Goal: Check status: Check status

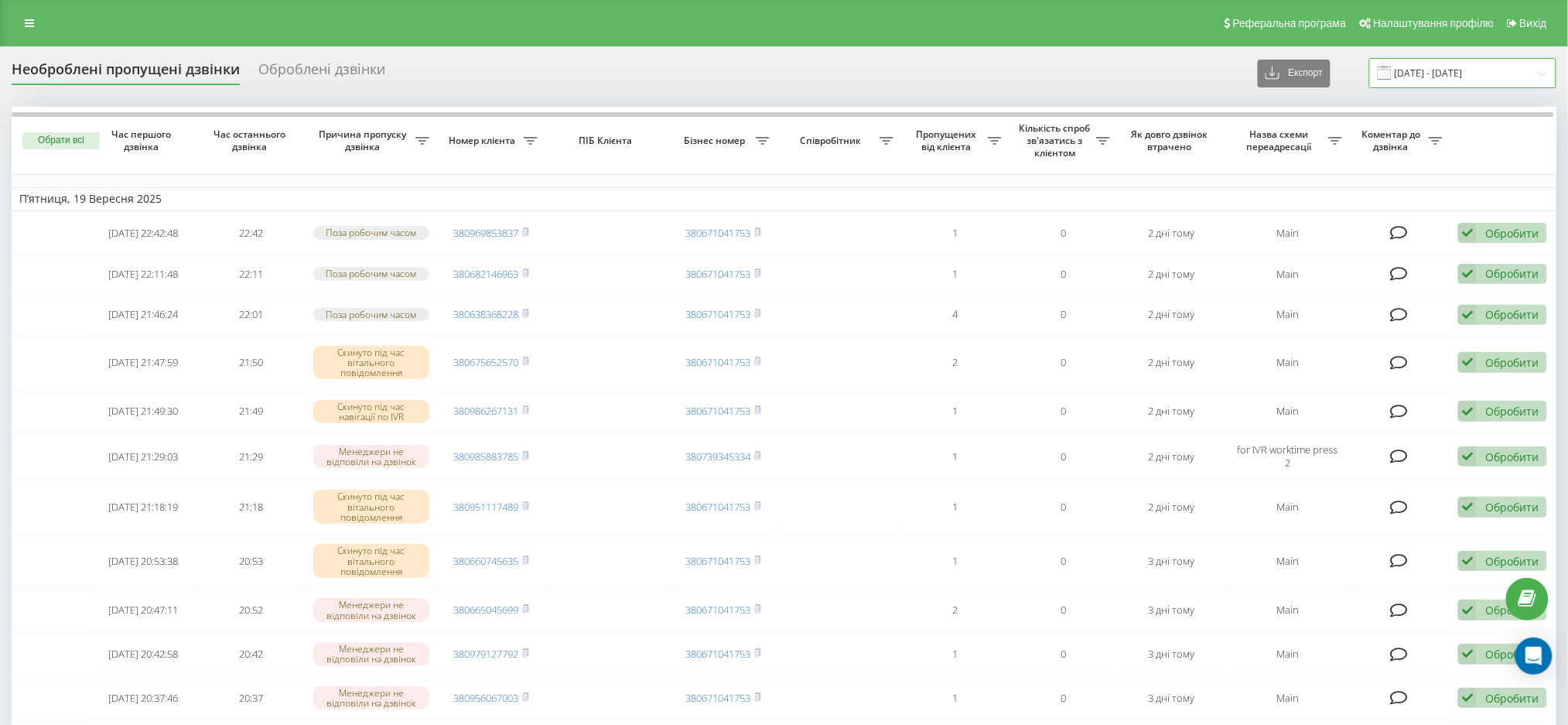
drag, startPoint x: 1464, startPoint y: 83, endPoint x: 1457, endPoint y: 75, distance: 10.6
click at [1459, 78] on input "[DATE] - [DATE]" at bounding box center [1462, 74] width 187 height 30
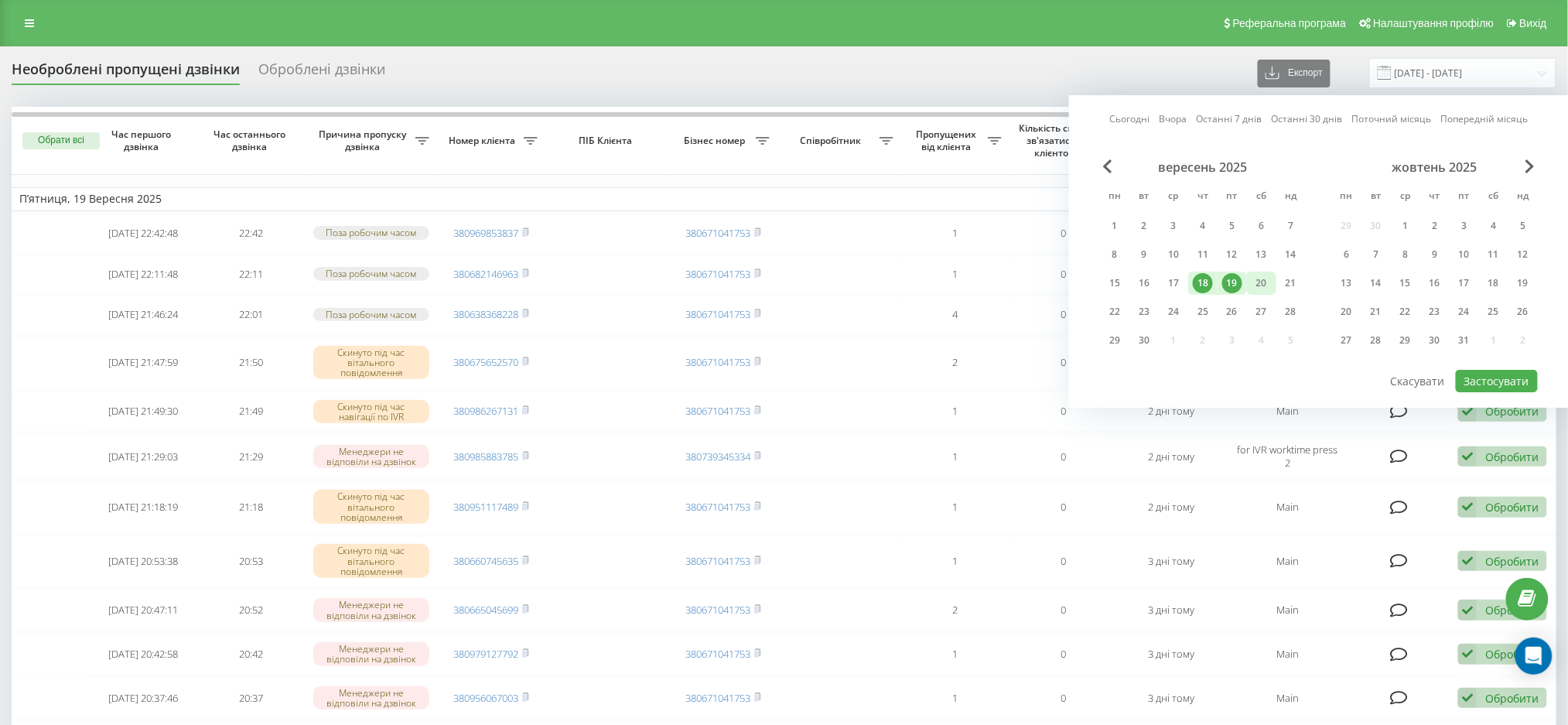
click at [1272, 274] on div "20" at bounding box center [1262, 283] width 30 height 23
click at [1234, 276] on div "19" at bounding box center [1233, 284] width 20 height 20
drag, startPoint x: 1532, startPoint y: 376, endPoint x: 1507, endPoint y: 381, distance: 25.5
click at [1531, 376] on button "Застосувати" at bounding box center [1497, 381] width 82 height 23
type input "[DATE] - [DATE]"
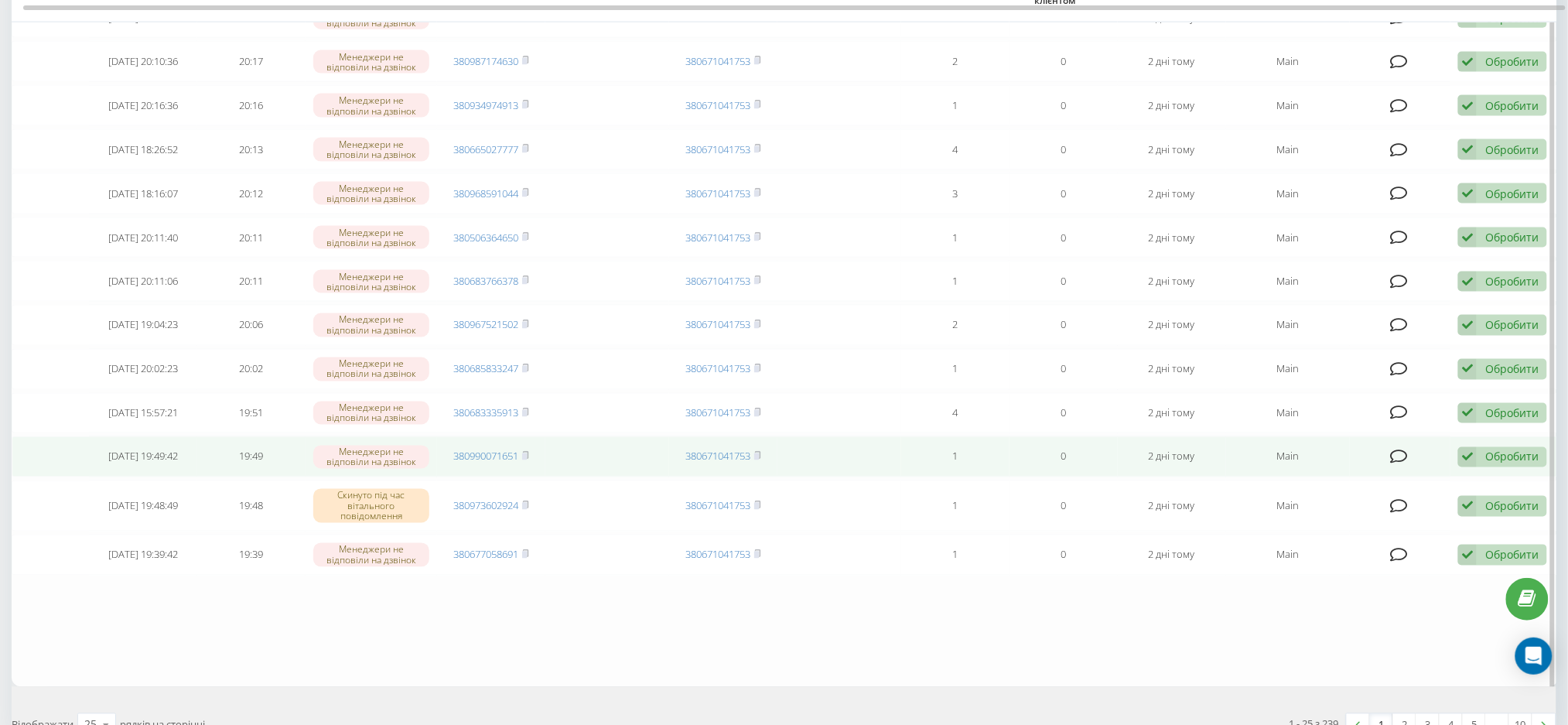
scroll to position [911, 0]
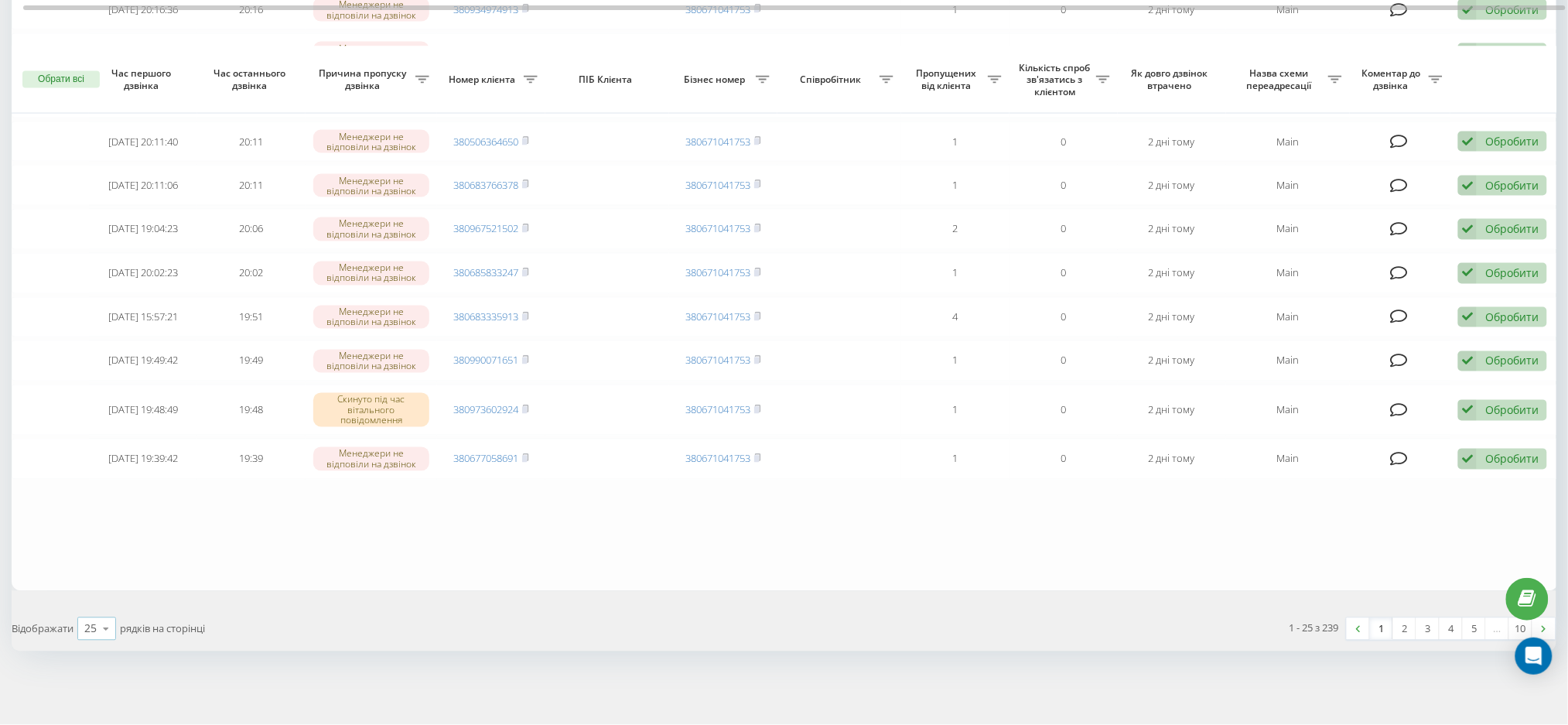
click at [97, 631] on icon at bounding box center [105, 630] width 23 height 30
click at [102, 606] on span "100" at bounding box center [94, 606] width 19 height 14
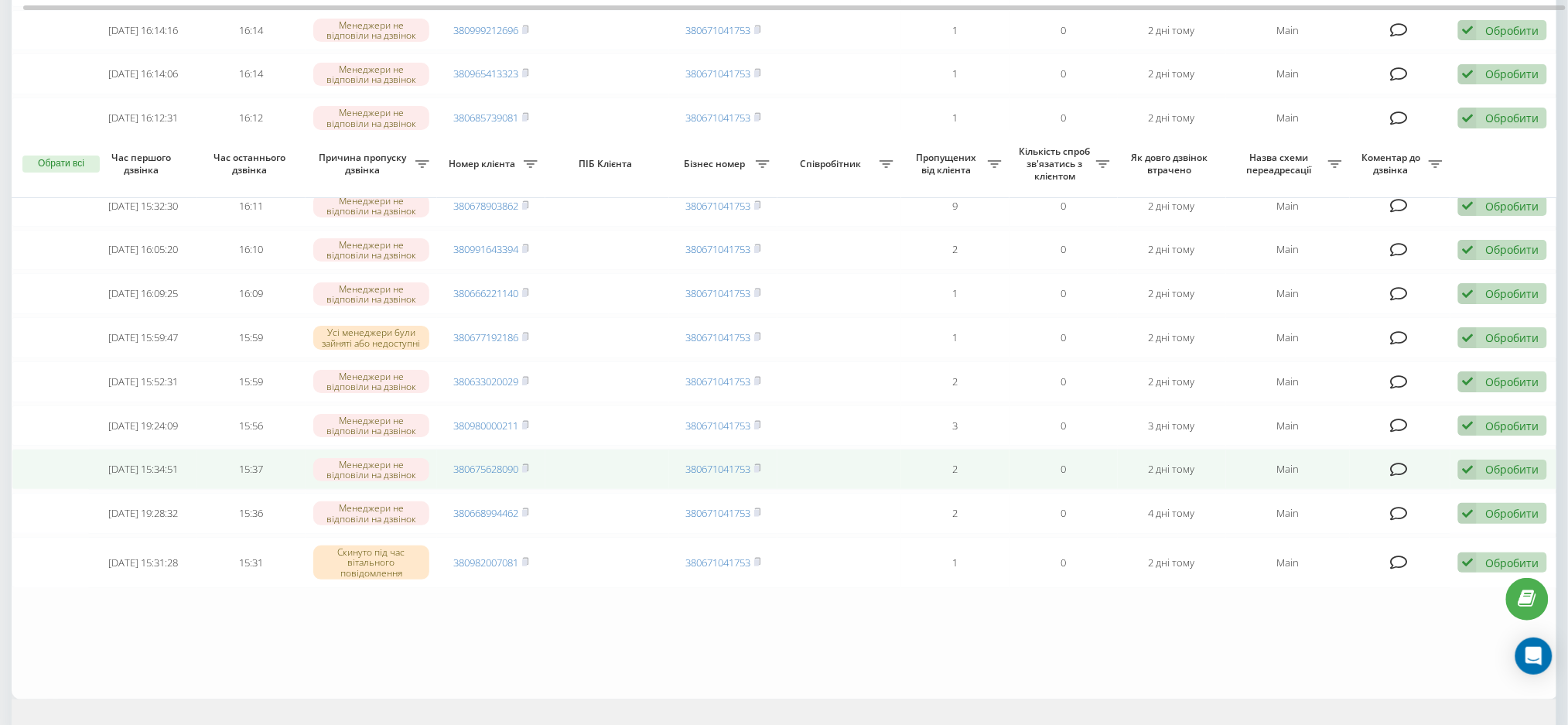
scroll to position [4381, 0]
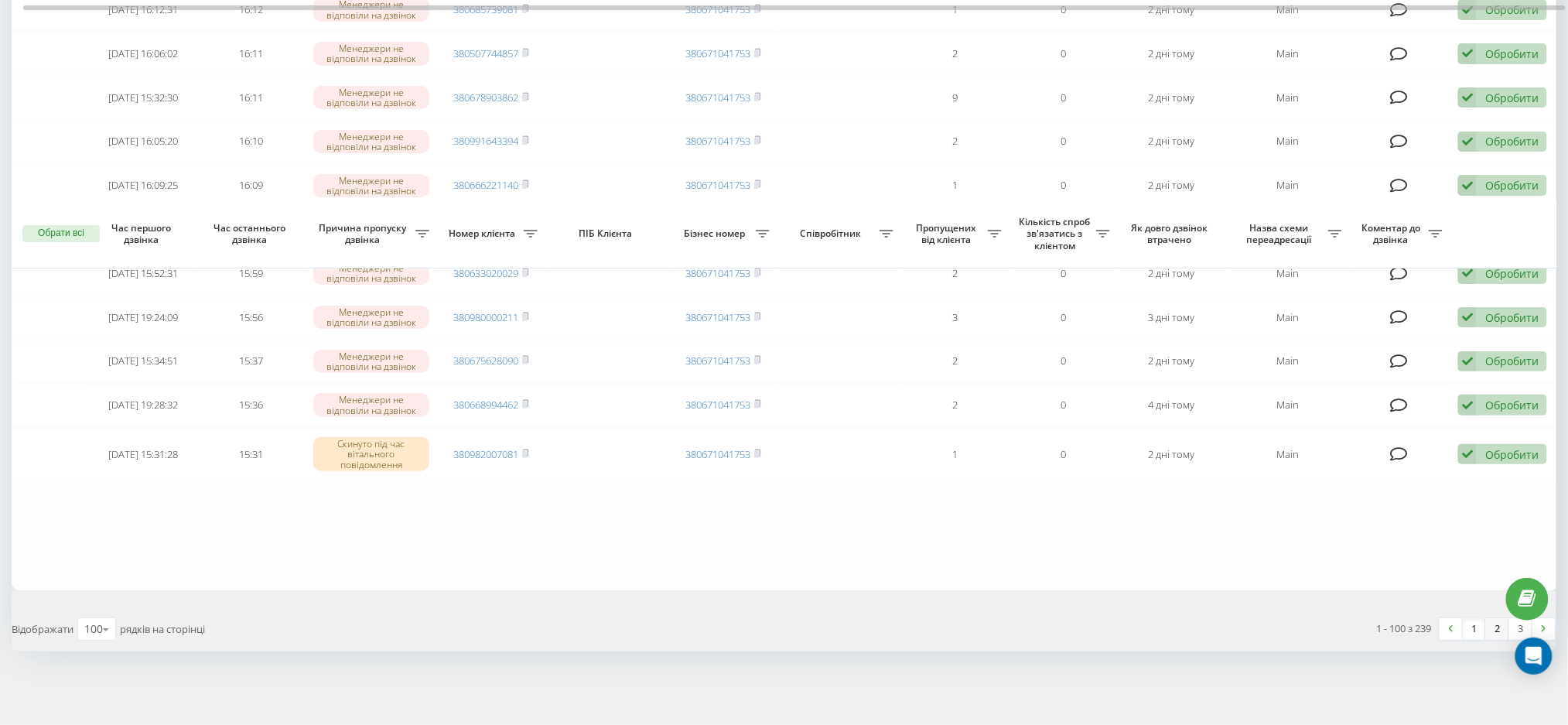
click at [1499, 634] on link "2" at bounding box center [1497, 629] width 23 height 22
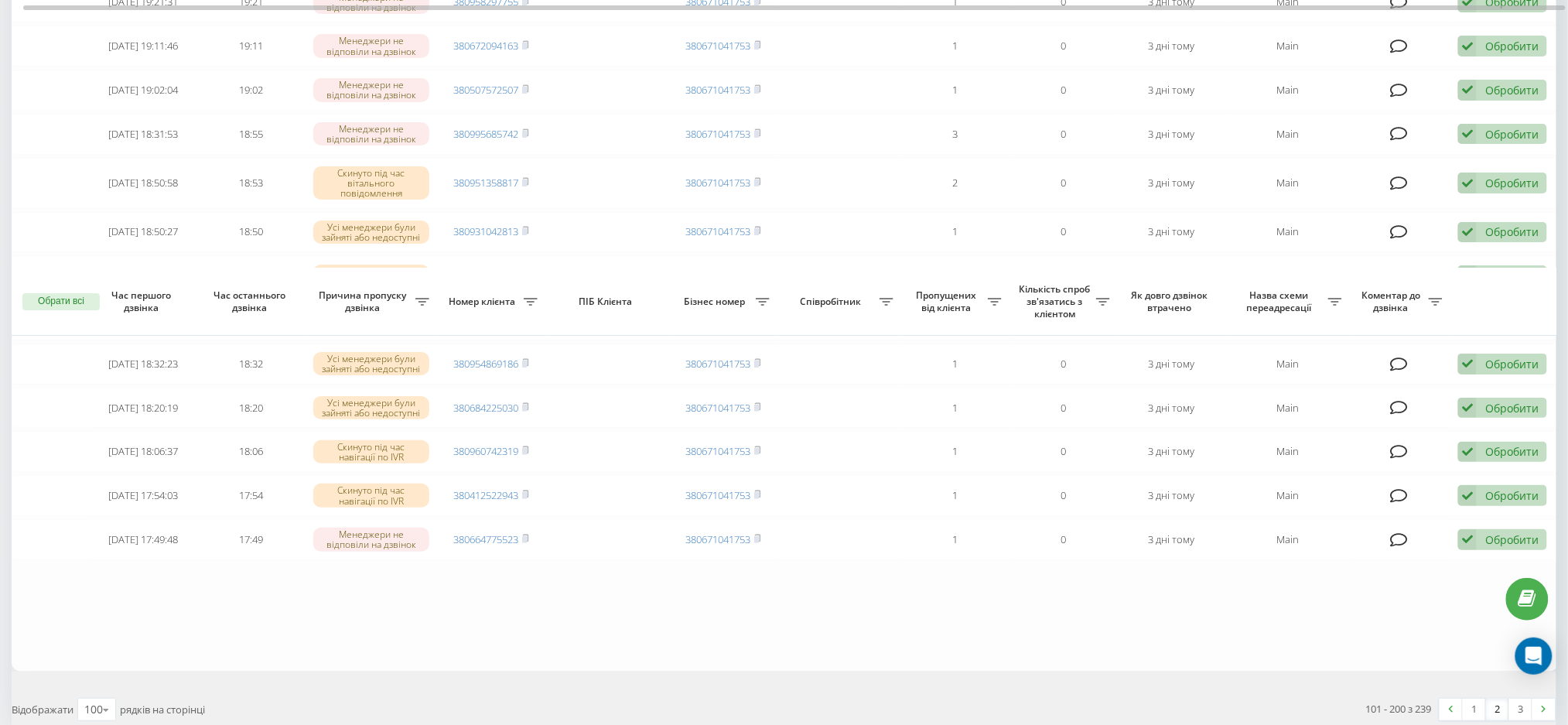
scroll to position [4430, 0]
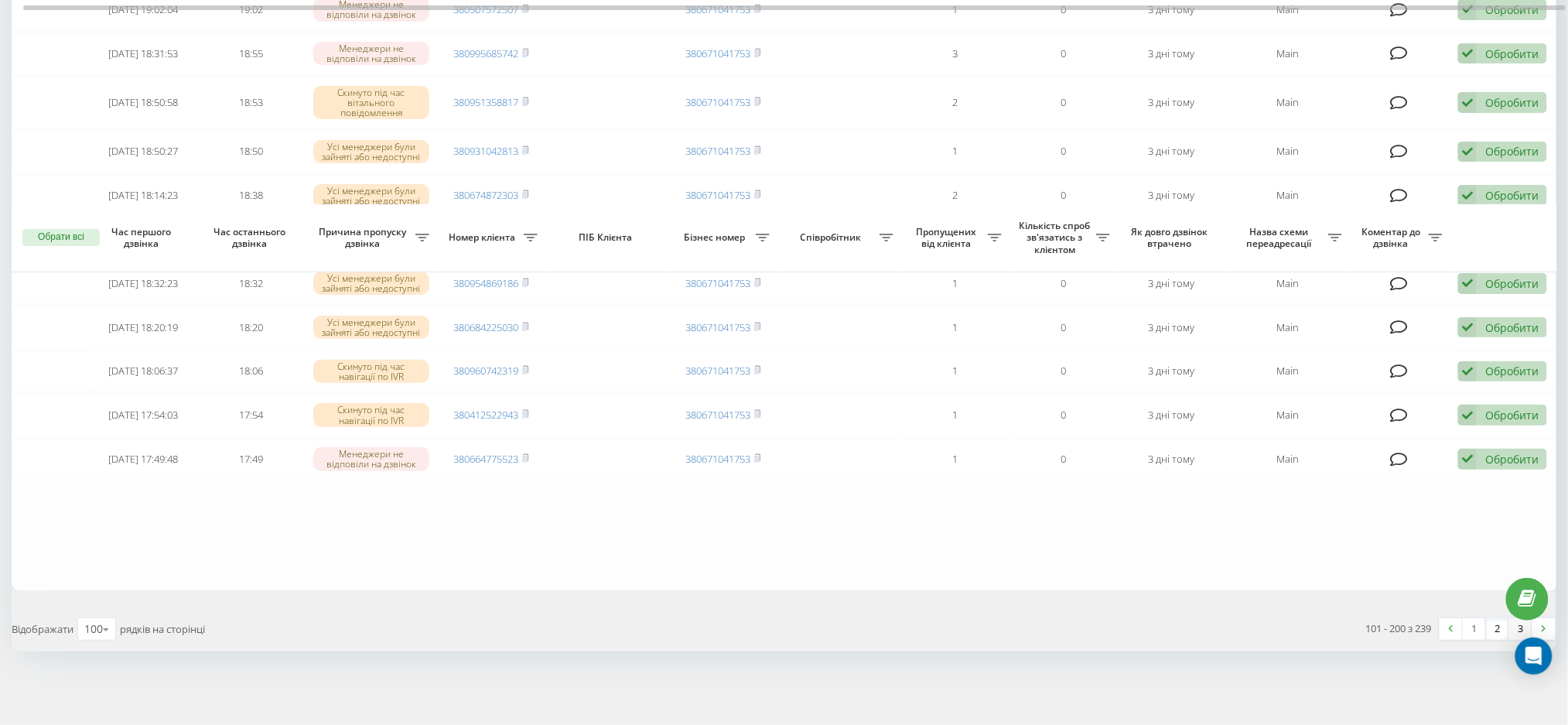
click at [1513, 631] on link "3" at bounding box center [1521, 629] width 23 height 22
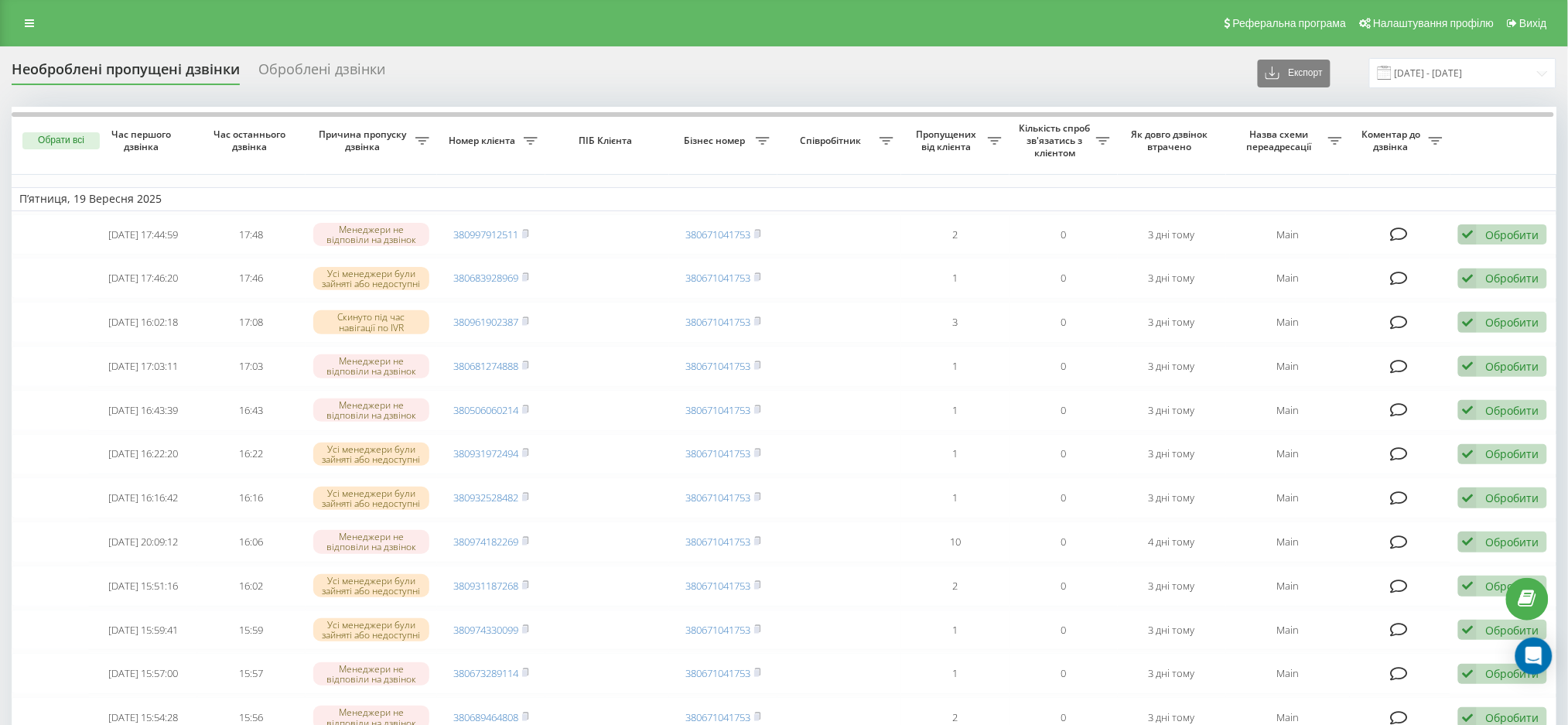
click at [294, 75] on div "Оброблені дзвінки" at bounding box center [322, 73] width 127 height 24
